Goal: Task Accomplishment & Management: Use online tool/utility

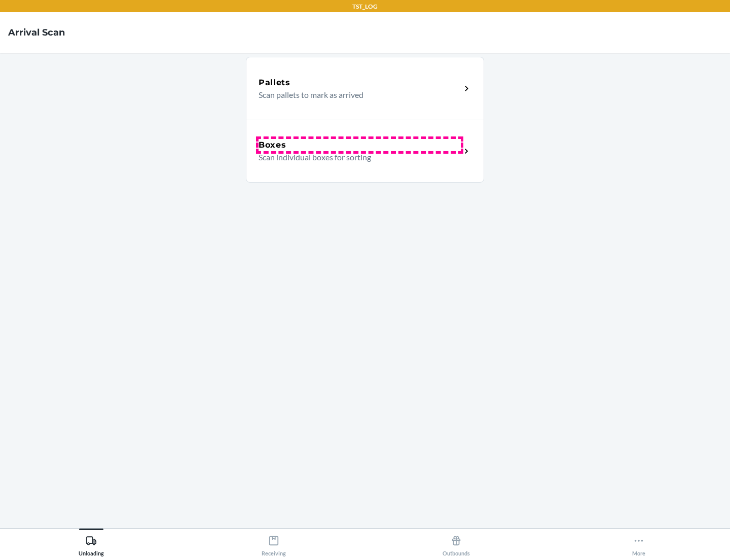
click at [359, 145] on div "Boxes" at bounding box center [360, 145] width 202 height 12
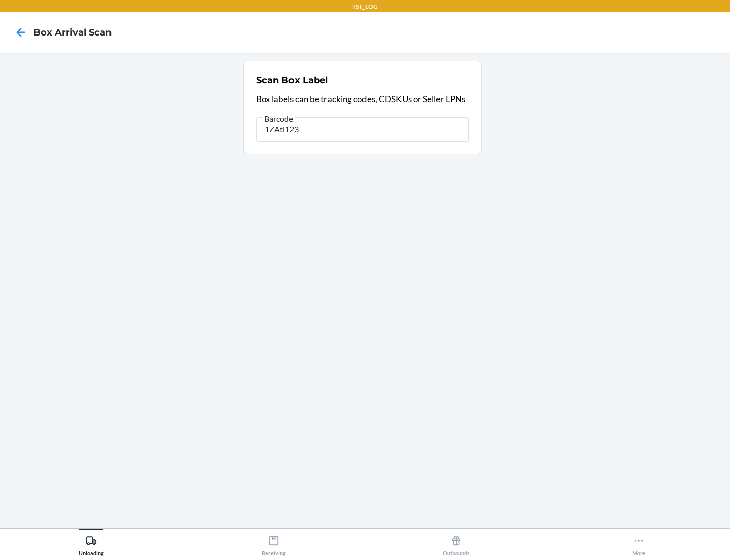
type input "1ZAti123"
